Goal: Task Accomplishment & Management: Use online tool/utility

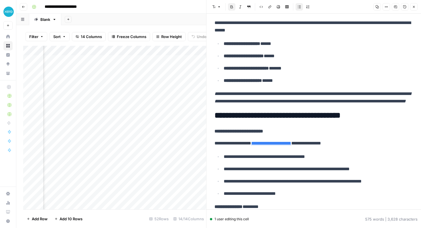
scroll to position [128, 0]
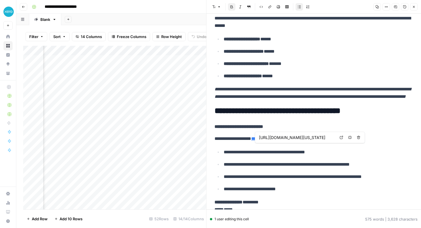
click at [295, 139] on input "https://myalabamataxes.alabama.gov/?link=newbusiness" at bounding box center [297, 138] width 76 height 6
click at [291, 141] on link "**********" at bounding box center [271, 139] width 40 height 4
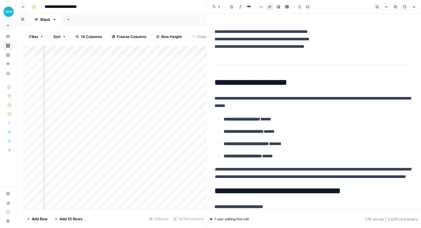
scroll to position [0, 0]
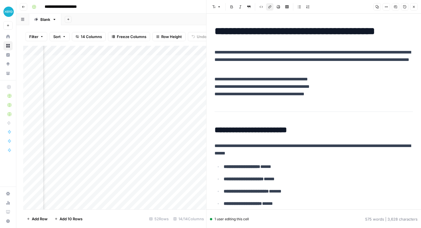
click at [411, 5] on button "Close" at bounding box center [413, 6] width 7 height 7
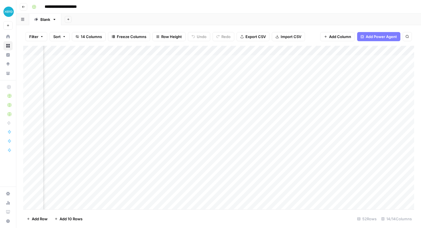
scroll to position [0, 600]
click at [376, 59] on div "Add Column" at bounding box center [218, 128] width 391 height 164
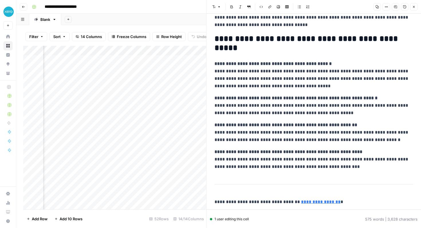
scroll to position [600, 0]
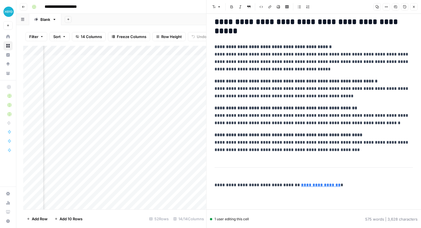
click at [415, 8] on icon "button" at bounding box center [413, 6] width 3 height 3
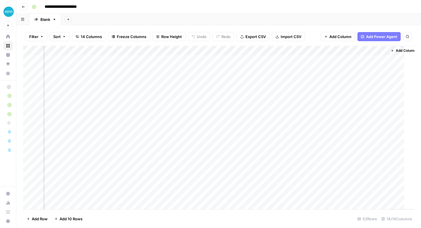
scroll to position [0, 593]
click at [149, 60] on div "Add Column" at bounding box center [218, 128] width 391 height 164
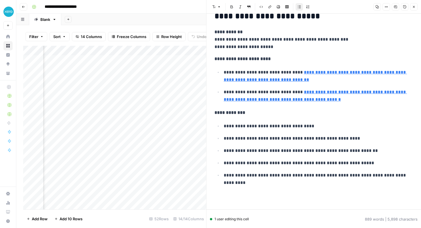
scroll to position [1029, 0]
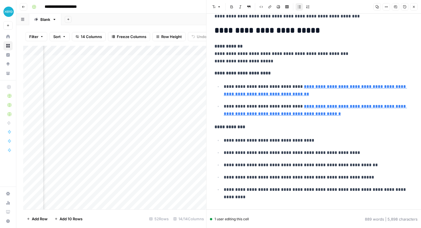
click at [414, 9] on button "Close" at bounding box center [413, 6] width 7 height 7
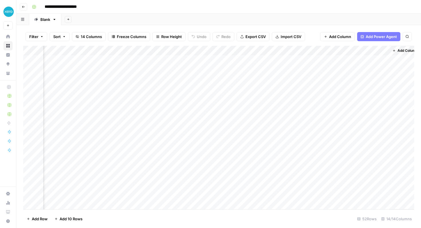
click at [326, 51] on div "Add Column" at bounding box center [218, 128] width 391 height 164
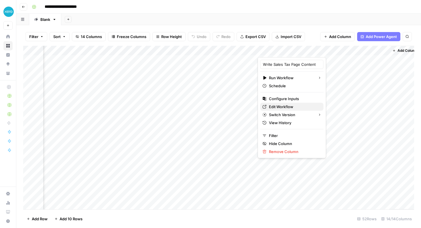
click at [283, 106] on span "Edit Workflow" at bounding box center [294, 107] width 50 height 6
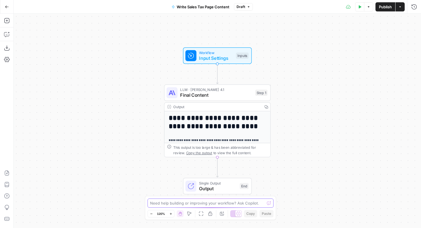
click at [213, 203] on textarea at bounding box center [207, 204] width 115 height 6
paste textarea "Meta title [55] Meta description [155]"
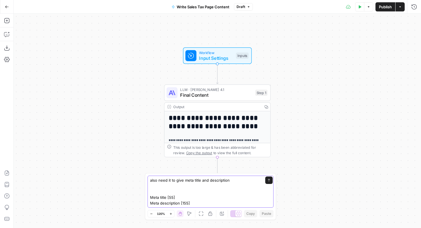
click at [172, 193] on textarea "also need it to give meta title and description Meta title [55] Meta descriptio…" at bounding box center [204, 192] width 109 height 29
click at [173, 194] on textarea "also need it to give meta title and description Meta title [55character] Meta d…" at bounding box center [204, 192] width 109 height 29
click at [187, 197] on textarea "also need it to give meta title and description Meta title [55 character] Meta …" at bounding box center [204, 192] width 109 height 29
type textarea "also need it to give meta title and description Meta title [55 character] Meta …"
click at [252, 203] on div "No steps selected" at bounding box center [251, 202] width 30 height 5
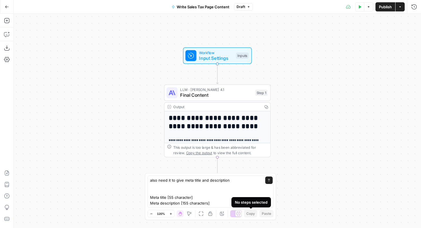
click at [240, 200] on div "No steps selected" at bounding box center [251, 203] width 33 height 6
click at [227, 200] on textarea "also need it to give meta title and description Meta title [55 character] Meta …" at bounding box center [204, 192] width 109 height 29
click at [269, 179] on icon "submit" at bounding box center [268, 180] width 3 height 3
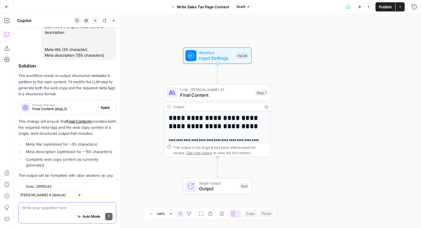
scroll to position [68, 0]
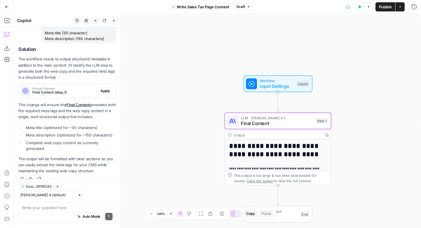
click at [106, 94] on span "Apply" at bounding box center [105, 91] width 9 height 5
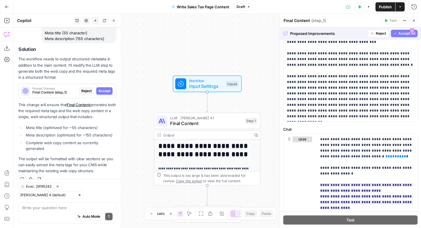
scroll to position [115, 0]
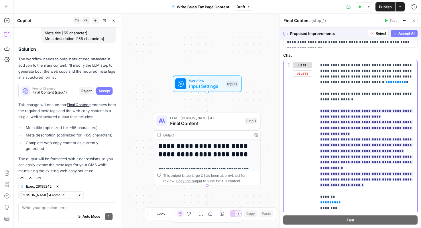
click at [351, 97] on p "**********" at bounding box center [367, 173] width 94 height 223
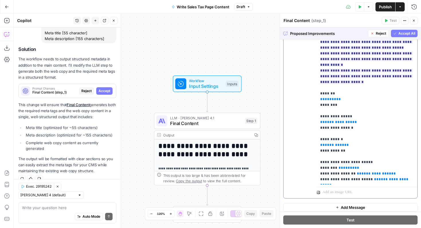
scroll to position [218, 0]
click at [351, 97] on p "**********" at bounding box center [367, 71] width 94 height 223
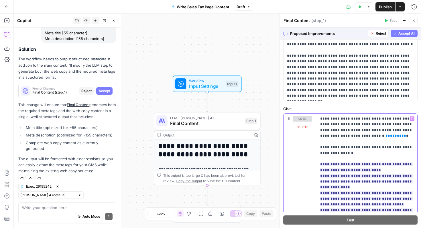
scroll to position [57, 0]
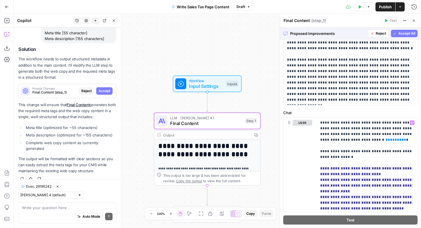
click at [107, 94] on span "Accept" at bounding box center [105, 91] width 12 height 5
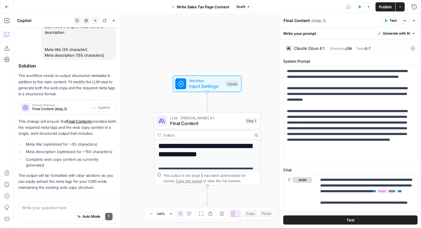
scroll to position [77, 0]
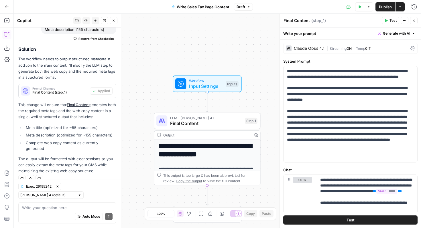
click at [387, 5] on span "Publish" at bounding box center [385, 7] width 13 height 6
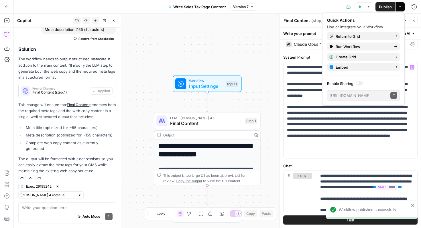
scroll to position [6, 0]
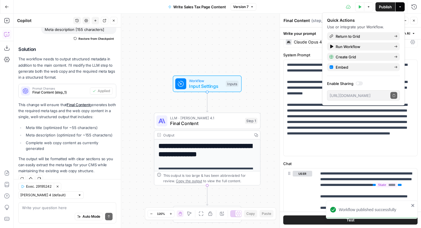
click at [8, 5] on icon "button" at bounding box center [7, 7] width 4 height 4
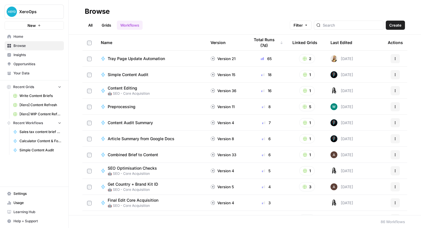
click at [113, 24] on link "Grids" at bounding box center [106, 25] width 16 height 9
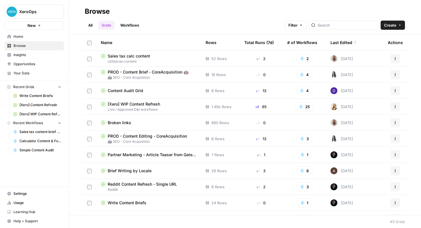
click at [130, 59] on span "Utilitarian content" at bounding box center [149, 61] width 96 height 5
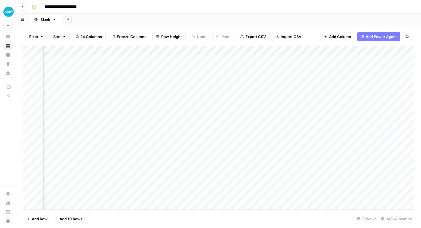
scroll to position [0, 481]
click at [157, 70] on div "Add Column" at bounding box center [218, 128] width 391 height 164
click at [150, 70] on div "Add Column" at bounding box center [218, 128] width 391 height 164
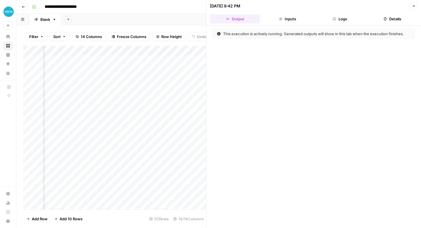
click at [330, 17] on button "Logs" at bounding box center [340, 18] width 50 height 9
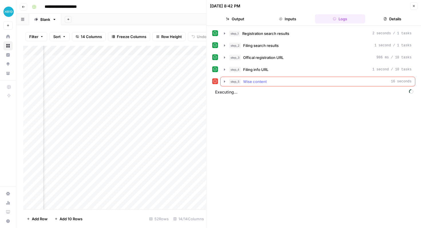
click at [259, 80] on span "Wise content" at bounding box center [254, 82] width 23 height 6
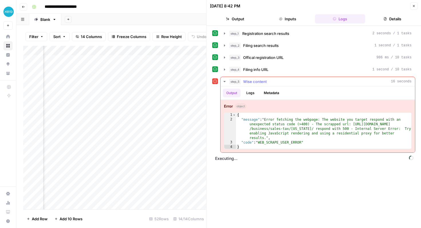
click at [259, 80] on span "Wise content" at bounding box center [254, 82] width 23 height 6
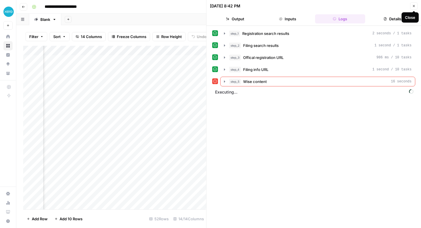
click at [414, 5] on icon "button" at bounding box center [413, 5] width 3 height 3
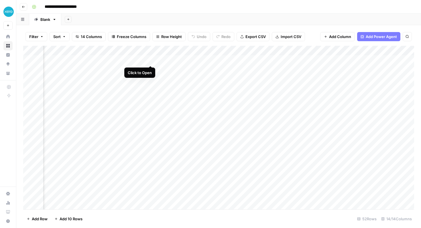
click at [153, 60] on div "Add Column" at bounding box center [218, 128] width 391 height 164
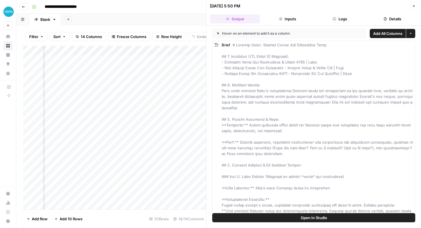
click at [333, 20] on button "Logs" at bounding box center [340, 18] width 50 height 9
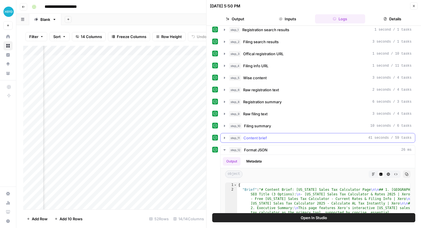
scroll to position [4, 0]
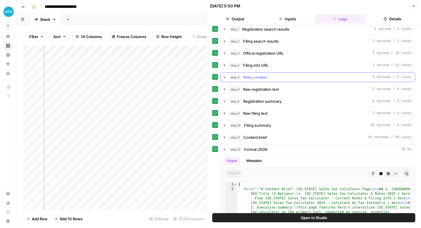
click at [271, 74] on button "step_5 Wise content 3 seconds / 4 tasks" at bounding box center [318, 77] width 194 height 9
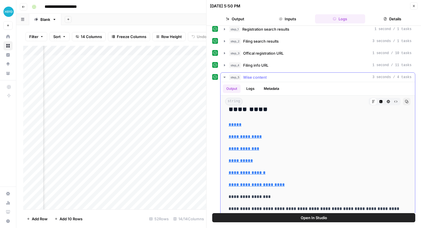
scroll to position [1964, 0]
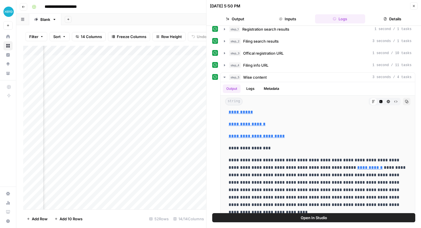
click at [414, 5] on icon "button" at bounding box center [414, 6] width 2 height 2
